Goal: Task Accomplishment & Management: Complete application form

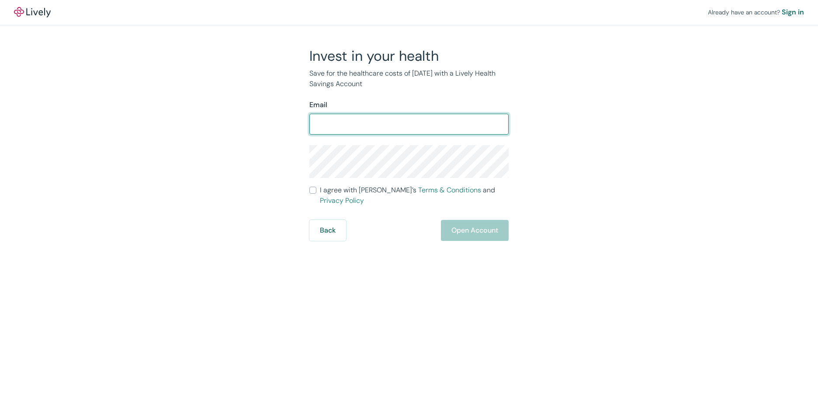
click at [374, 123] on input "Email" at bounding box center [408, 123] width 199 height 17
type input "[EMAIL_ADDRESS][DOMAIN_NAME]"
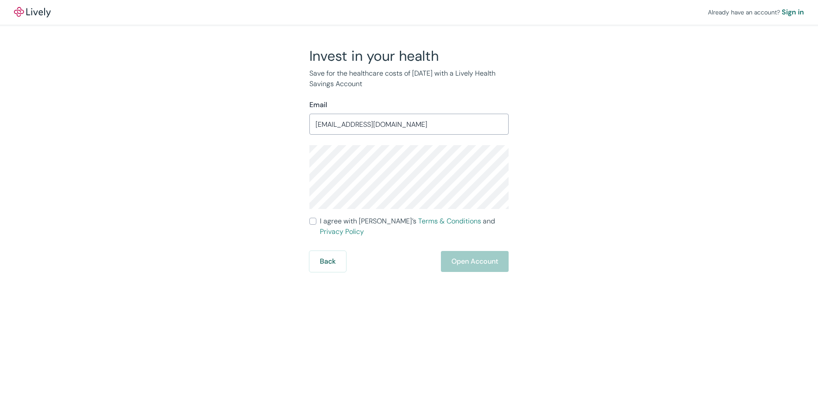
click at [553, 208] on div "Invest in your health Save for the healthcare costs of [DATE] with a Lively Hea…" at bounding box center [403, 159] width 419 height 224
click at [314, 221] on input "I agree with Lively’s Terms & Conditions and Privacy Policy" at bounding box center [312, 220] width 7 height 7
checkbox input "true"
click at [475, 252] on button "Open Account" at bounding box center [475, 261] width 68 height 21
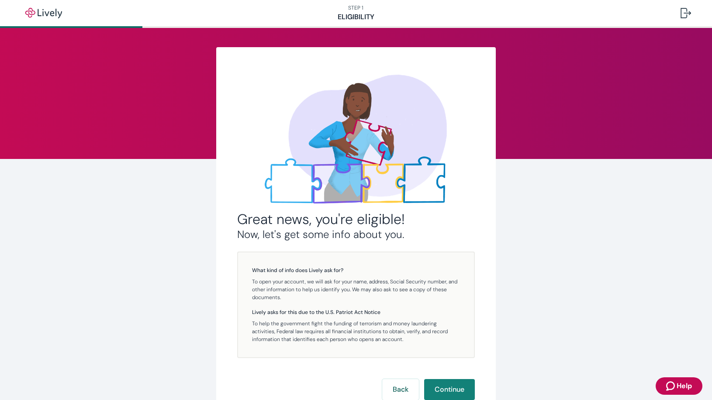
scroll to position [7, 0]
